Goal: Task Accomplishment & Management: Manage account settings

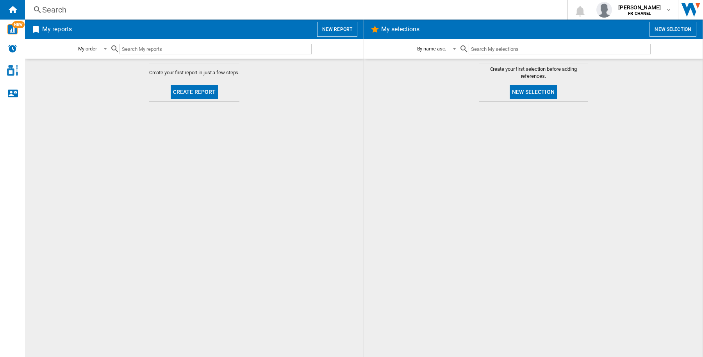
click at [636, 20] on div "My selections New selection" at bounding box center [533, 30] width 339 height 20
click at [640, 10] on span "[PERSON_NAME]" at bounding box center [640, 8] width 43 height 8
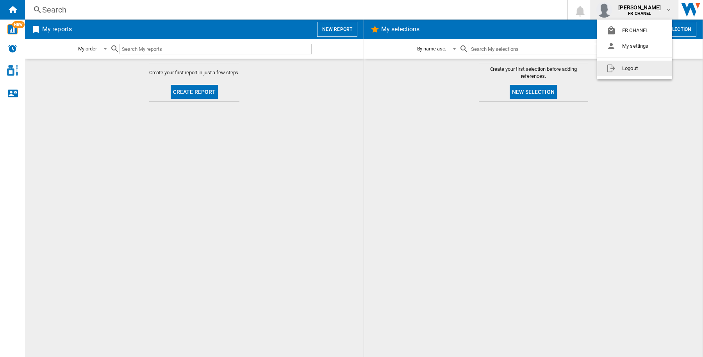
click at [638, 68] on button "Logout" at bounding box center [635, 69] width 75 height 16
